Goal: Task Accomplishment & Management: Complete application form

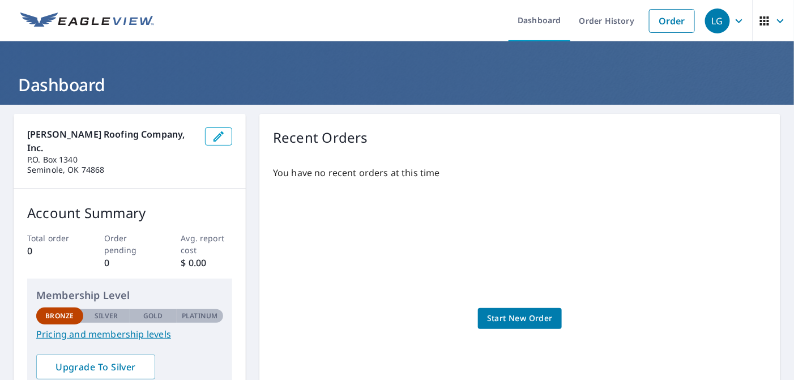
click at [508, 314] on span "Start New Order" at bounding box center [520, 318] width 66 height 14
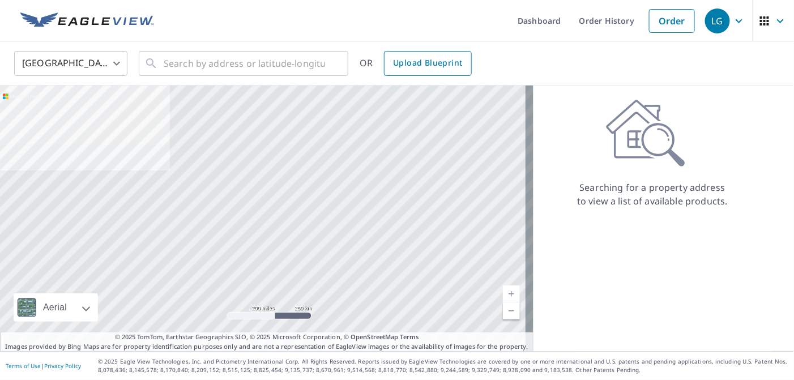
click at [413, 66] on span "Upload Blueprint" at bounding box center [427, 63] width 69 height 14
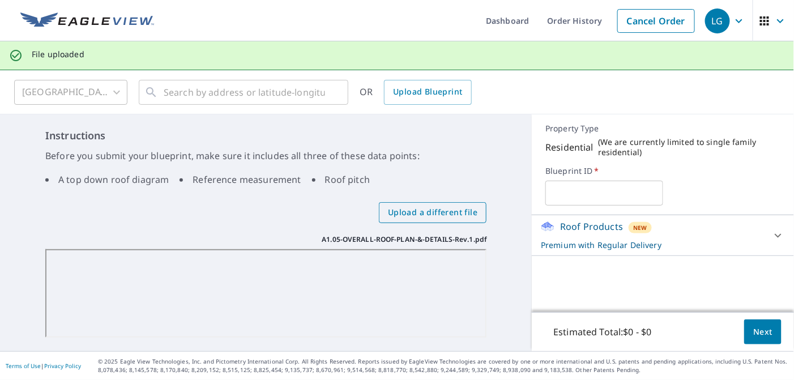
click at [415, 213] on span "Upload a different file" at bounding box center [432, 213] width 89 height 14
click at [0, 0] on input "Upload a different file" at bounding box center [0, 0] width 0 height 0
click at [408, 209] on span "Upload a different file" at bounding box center [432, 213] width 89 height 14
click at [0, 0] on input "Upload a different file" at bounding box center [0, 0] width 0 height 0
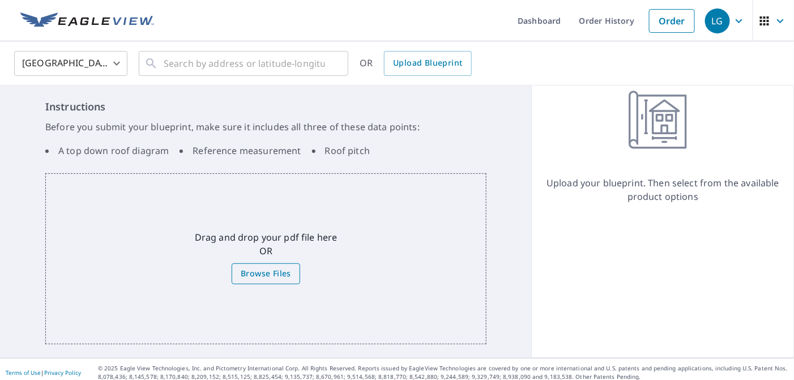
click at [258, 274] on span "Browse Files" at bounding box center [266, 274] width 50 height 14
click at [0, 0] on input "Browse Files" at bounding box center [0, 0] width 0 height 0
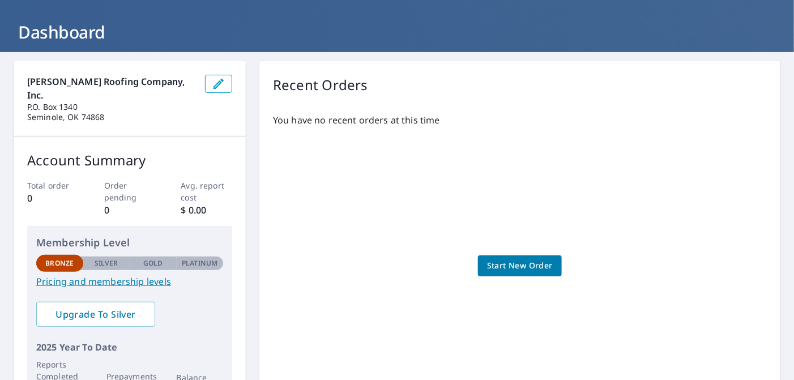
scroll to position [50, 0]
